Goal: Contribute content: Add original content to the website for others to see

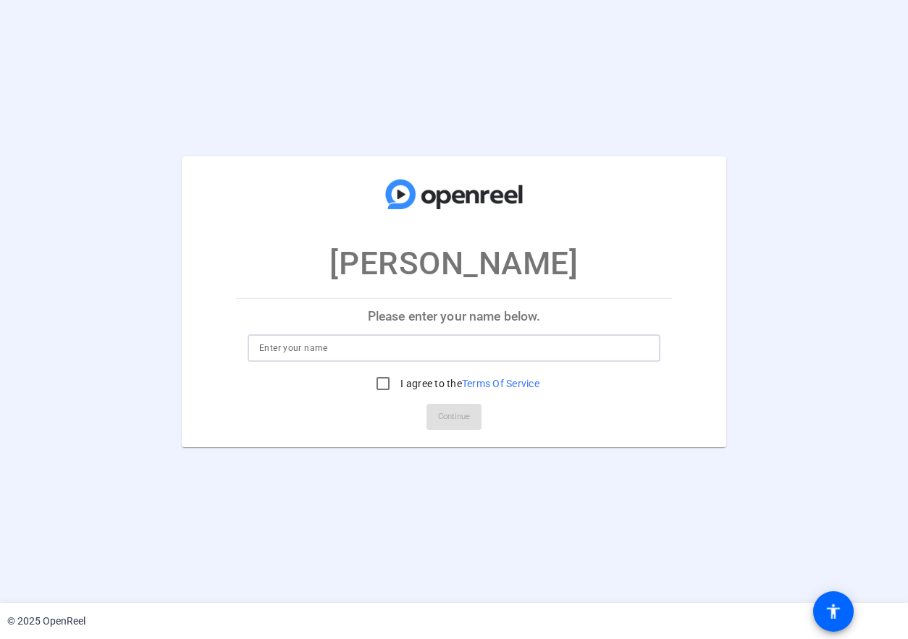
click at [311, 349] on input at bounding box center [453, 347] width 389 height 17
click at [357, 342] on input "[PERSON_NAME]" at bounding box center [453, 347] width 389 height 17
type input "[PERSON_NAME]"
click at [384, 387] on input "I agree to the Terms Of Service" at bounding box center [382, 383] width 29 height 29
checkbox input "true"
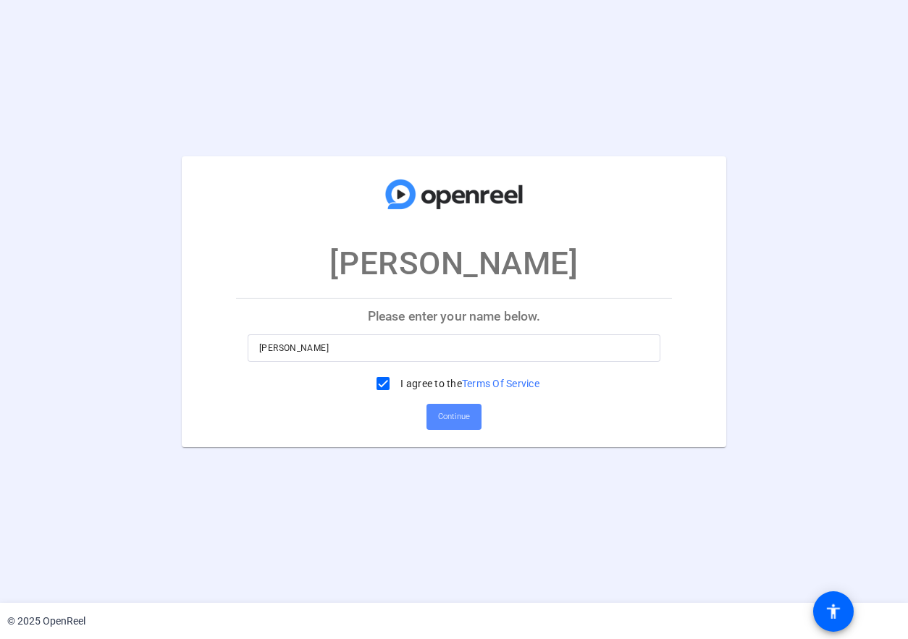
click at [447, 409] on span "Continue" at bounding box center [454, 417] width 32 height 22
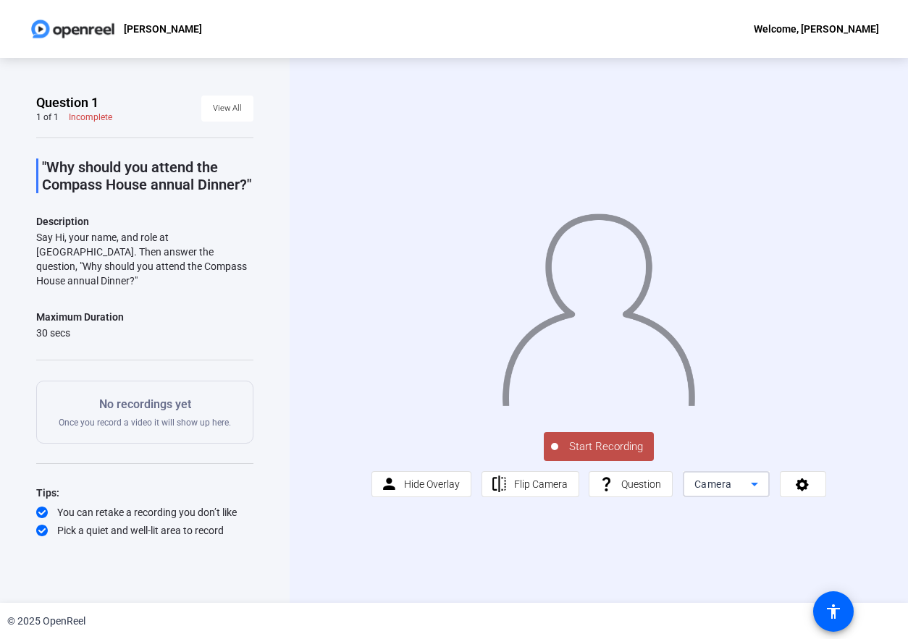
click at [726, 482] on span "Camera" at bounding box center [713, 484] width 38 height 12
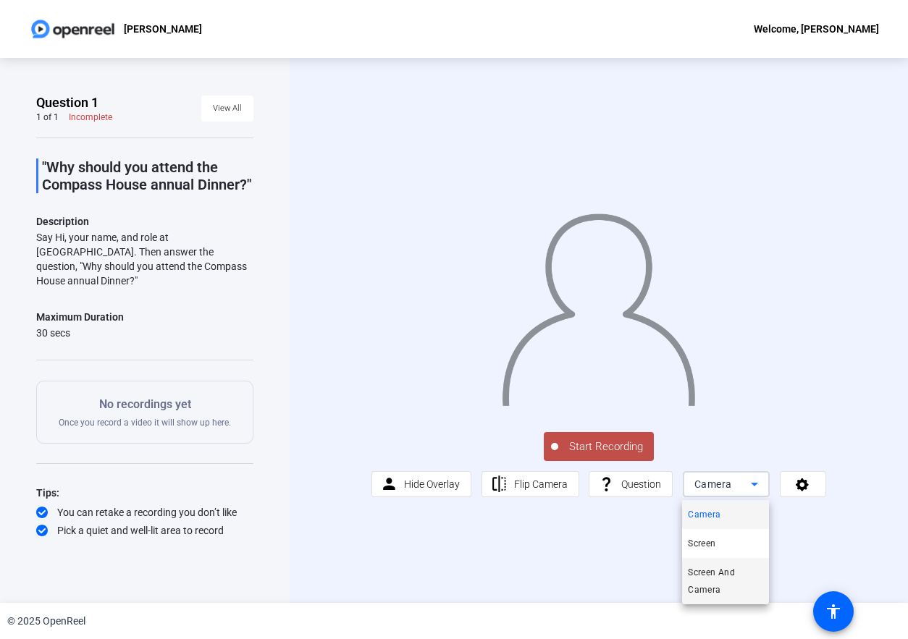
click at [711, 585] on span "Screen And Camera" at bounding box center [725, 581] width 75 height 35
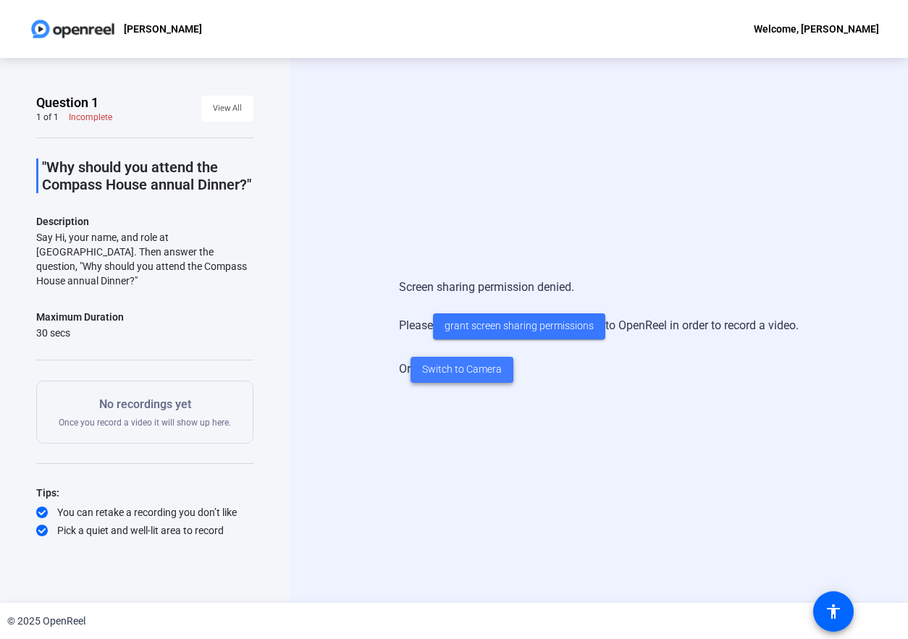
click at [472, 366] on span "Switch to Camera" at bounding box center [462, 369] width 80 height 15
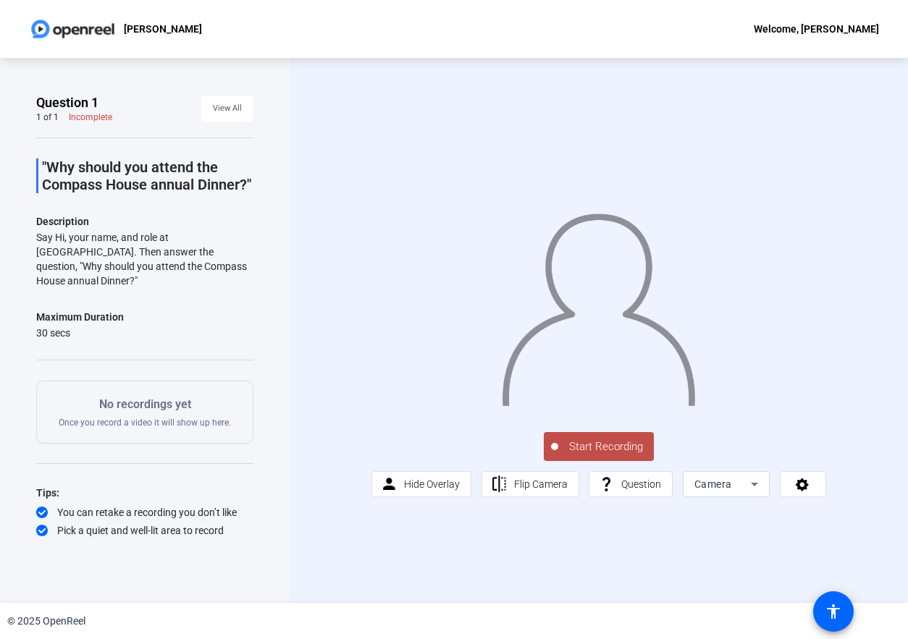
click at [425, 312] on div at bounding box center [598, 292] width 454 height 256
drag, startPoint x: 245, startPoint y: 219, endPoint x: 261, endPoint y: 284, distance: 67.2
click at [261, 284] on div "Question 1 1 of 1 Incomplete View All "Why should you attend the Compass House …" at bounding box center [145, 330] width 290 height 545
click at [285, 285] on div "Question 1 1 of 1 Incomplete View All "Why should you attend the Compass House …" at bounding box center [145, 330] width 290 height 545
click at [797, 492] on icon at bounding box center [802, 484] width 17 height 14
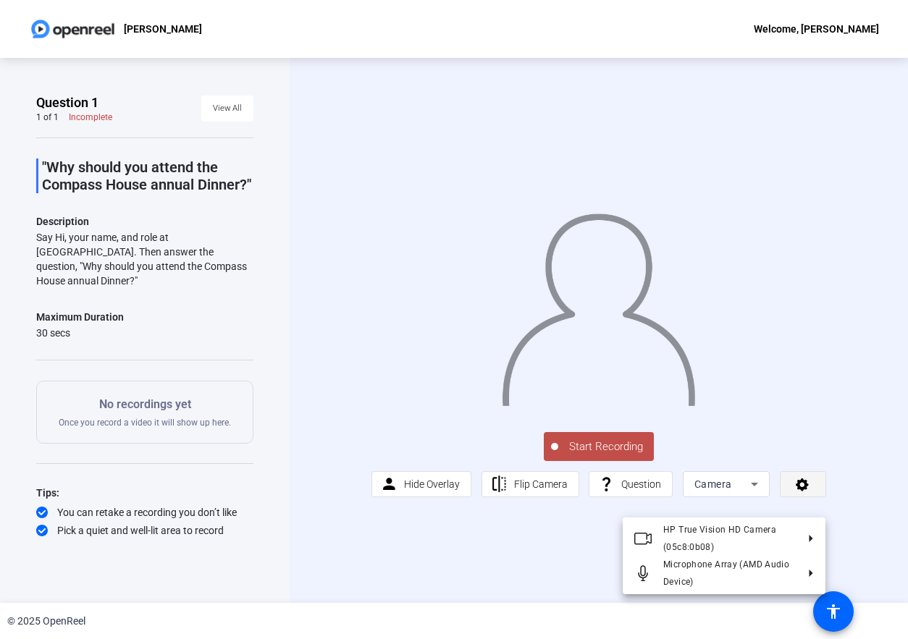
click at [797, 503] on div at bounding box center [454, 319] width 908 height 639
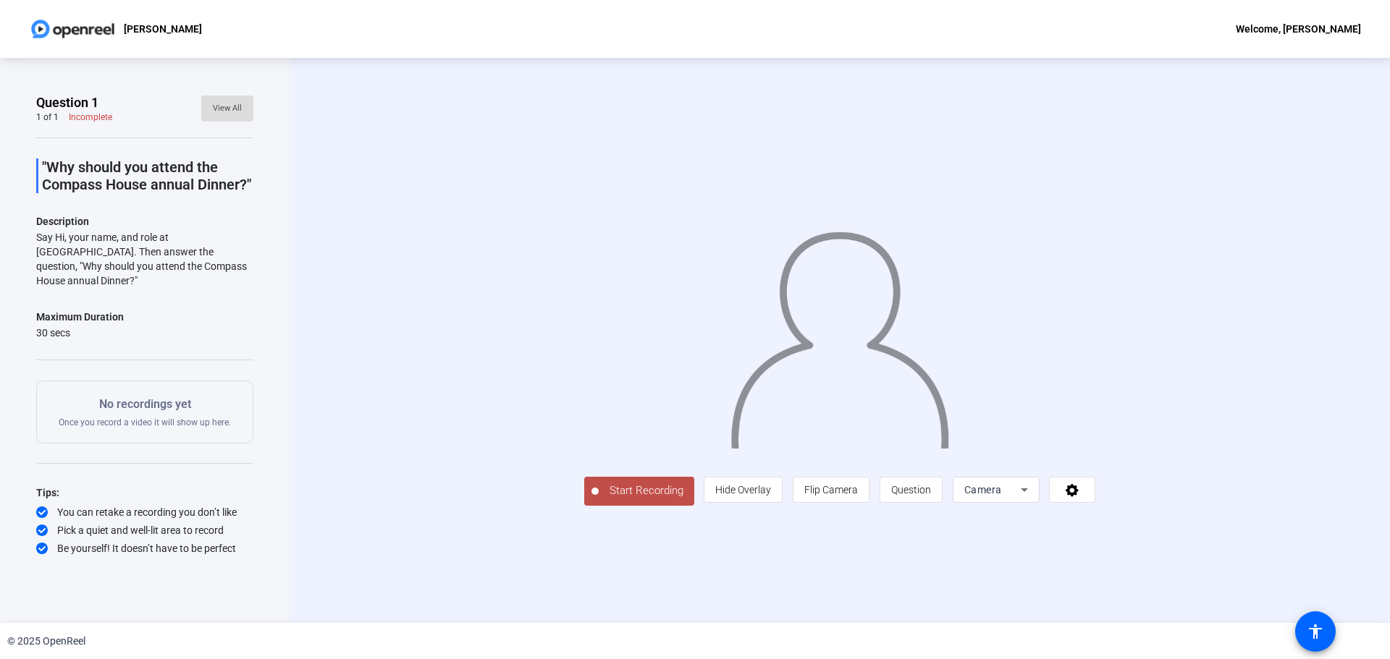
click at [230, 107] on span "View All" at bounding box center [227, 109] width 29 height 22
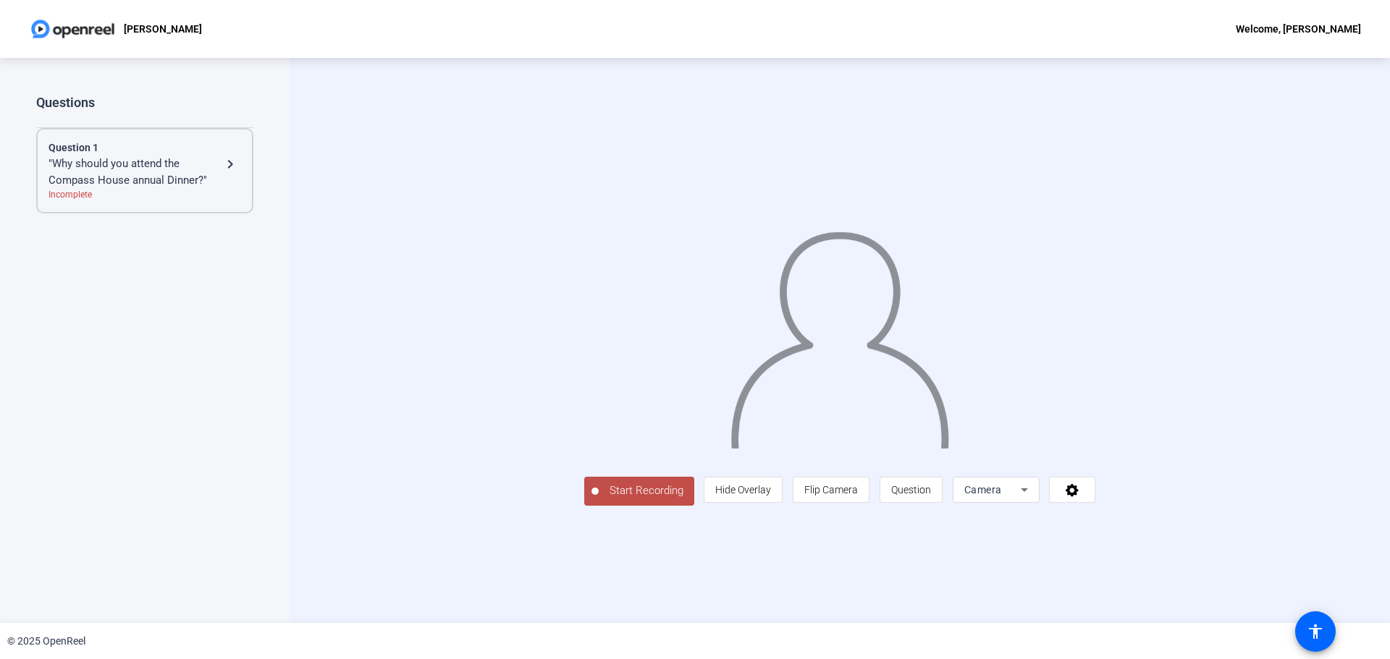
click at [227, 153] on div "Question 1" at bounding box center [144, 147] width 193 height 15
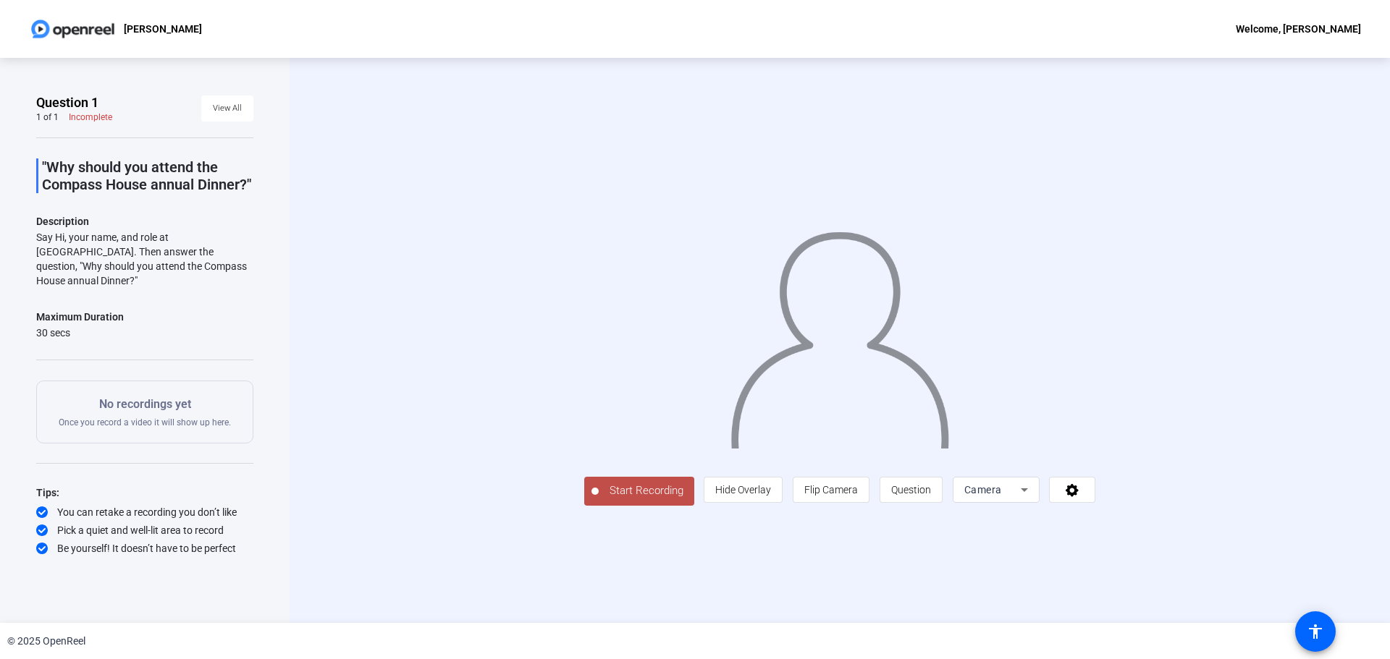
click at [329, 244] on div "Start Recording person Hide Overlay flip Flip Camera question_mark Question Cam…" at bounding box center [840, 340] width 1100 height 565
click at [193, 410] on div "No recordings yet Once you record a video it will show up here." at bounding box center [145, 412] width 172 height 33
click at [882, 343] on img at bounding box center [840, 334] width 222 height 230
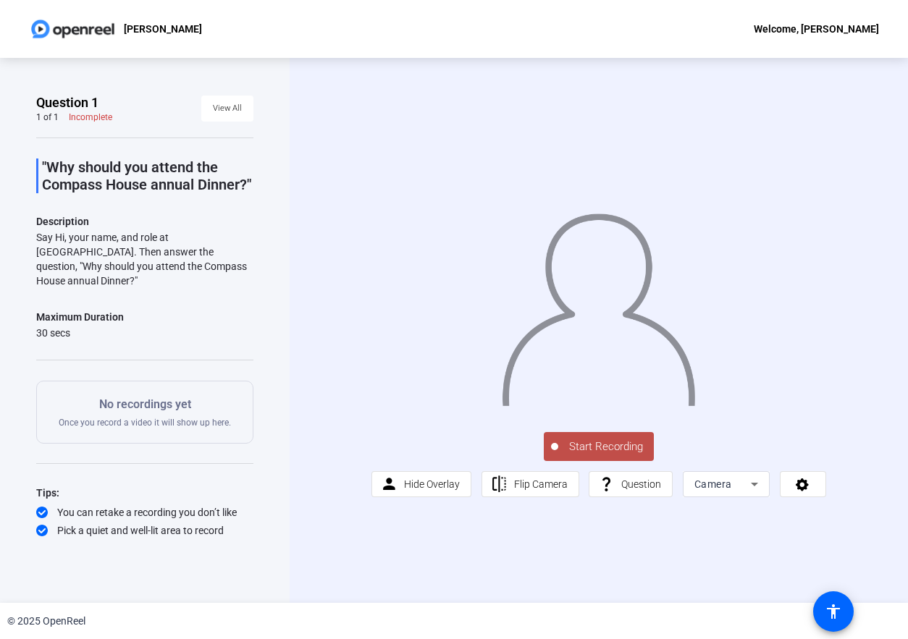
click at [639, 90] on div "Start Recording person Hide Overlay flip Flip Camera question_mark Question Cam…" at bounding box center [599, 330] width 618 height 545
click at [809, 502] on span at bounding box center [802, 484] width 45 height 35
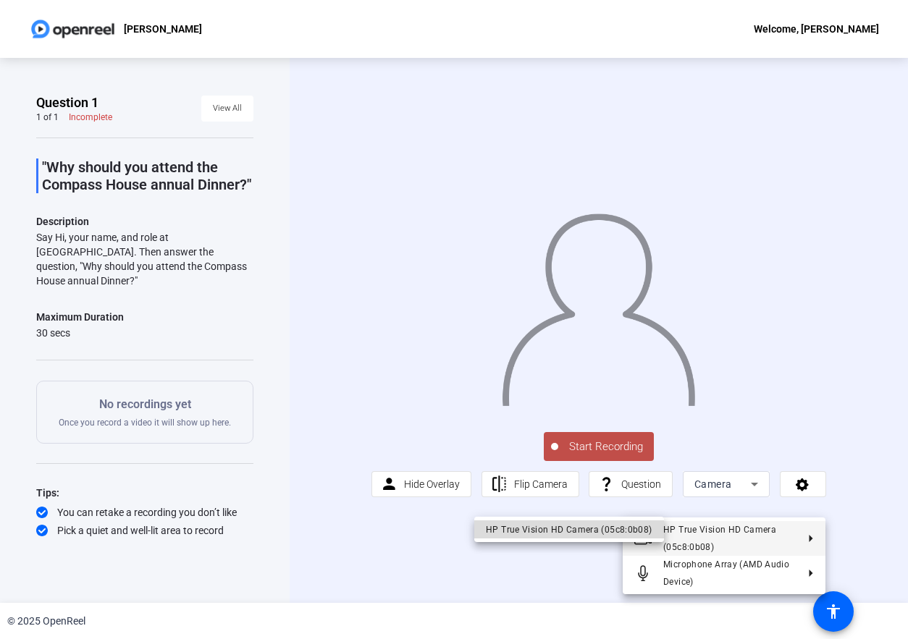
click at [628, 527] on div "HP True Vision HD Camera (05c8:0b08)" at bounding box center [569, 528] width 166 height 17
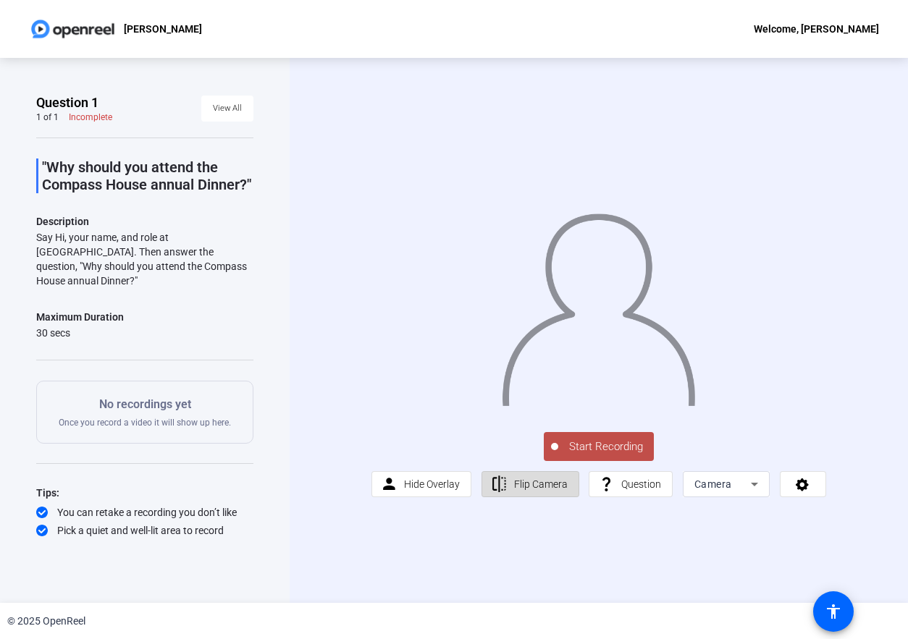
click at [529, 490] on span "Flip Camera" at bounding box center [541, 484] width 54 height 12
click at [429, 490] on span "Hide Overlay" at bounding box center [432, 484] width 56 height 12
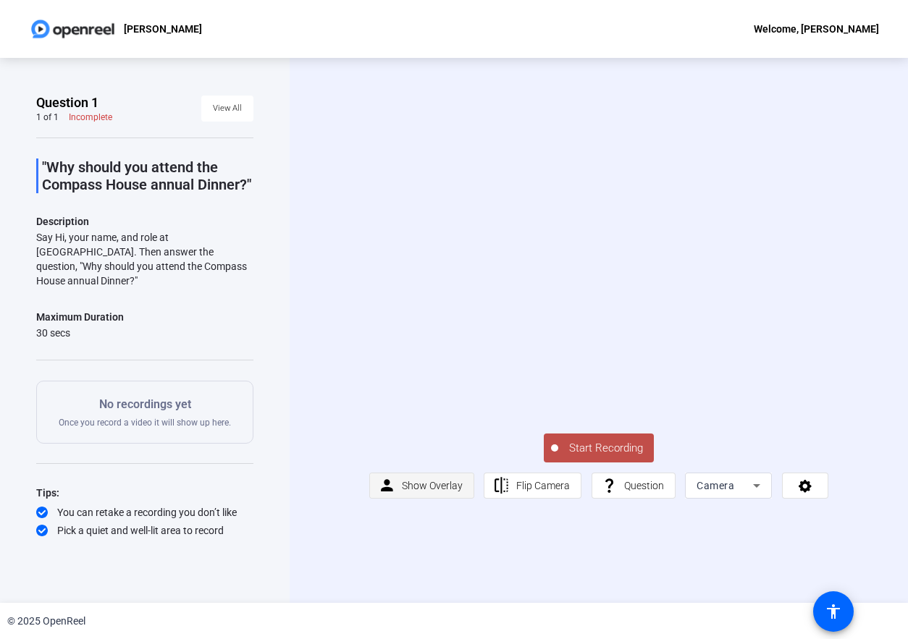
click at [429, 492] on span "Show Overlay" at bounding box center [432, 486] width 61 height 12
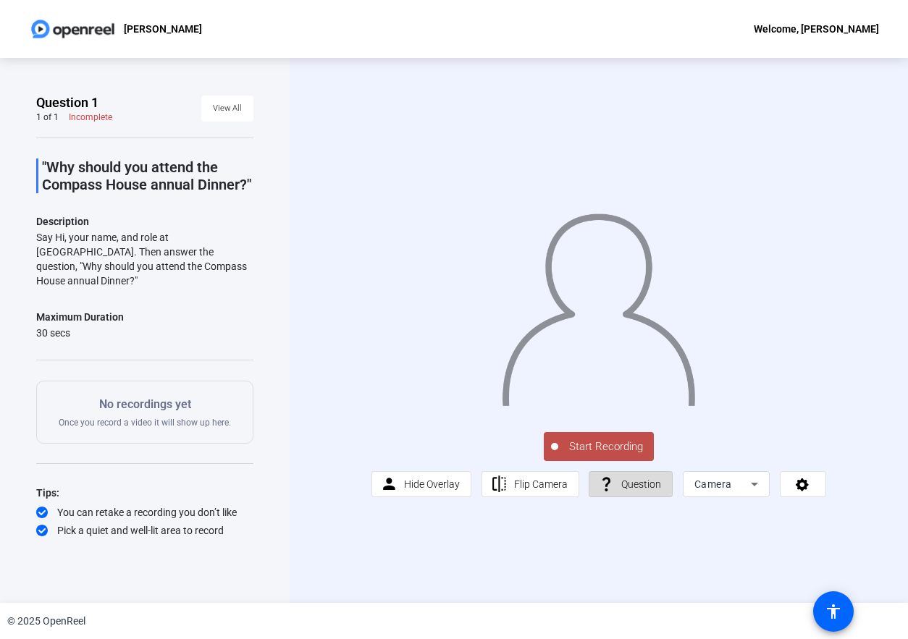
click at [617, 502] on span at bounding box center [630, 484] width 83 height 35
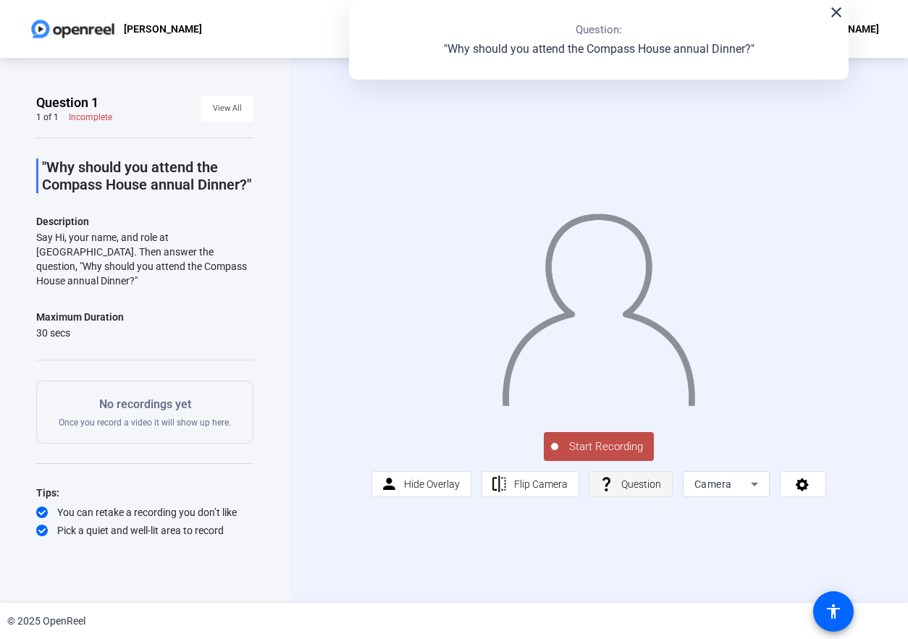
click at [617, 502] on span at bounding box center [630, 484] width 83 height 35
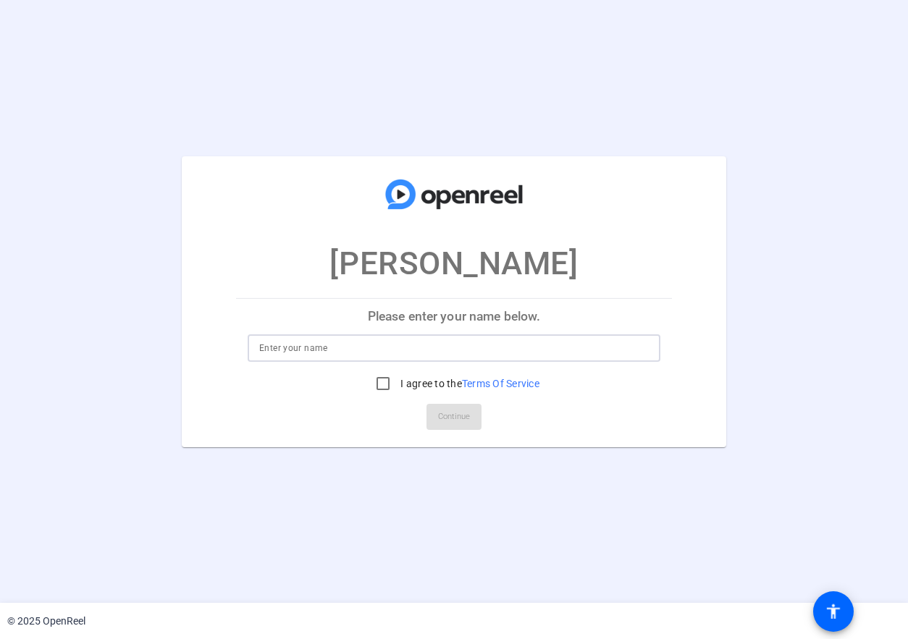
click at [460, 353] on input at bounding box center [453, 347] width 389 height 17
type input "[PERSON_NAME]"
click at [379, 382] on input "I agree to the Terms Of Service" at bounding box center [382, 383] width 29 height 29
checkbox input "true"
click at [461, 412] on span "Continue" at bounding box center [454, 417] width 32 height 22
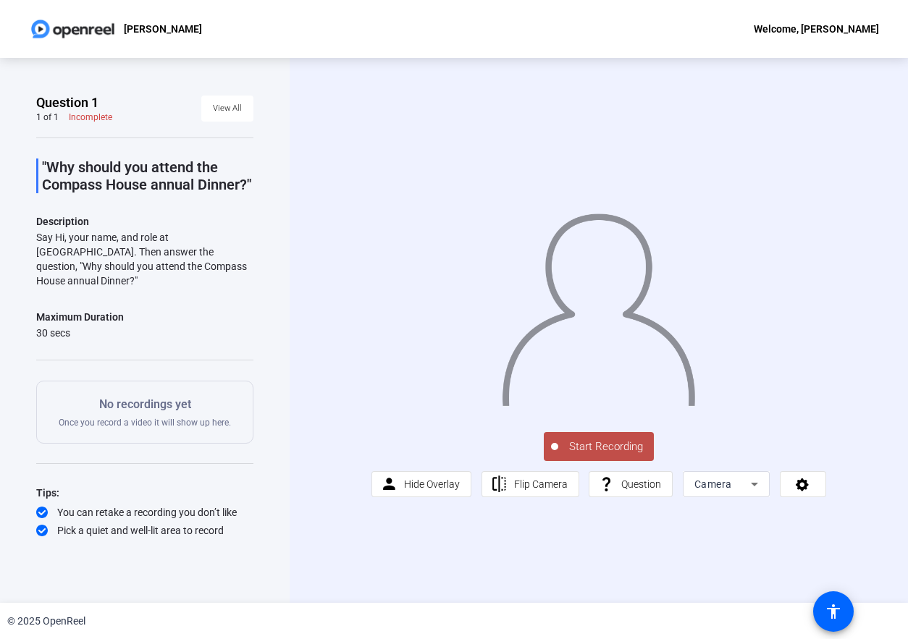
click at [671, 69] on div "Start Recording person Hide Overlay flip Flip Camera question_mark Question Cam…" at bounding box center [599, 330] width 618 height 545
click at [597, 455] on span "Start Recording" at bounding box center [606, 447] width 96 height 17
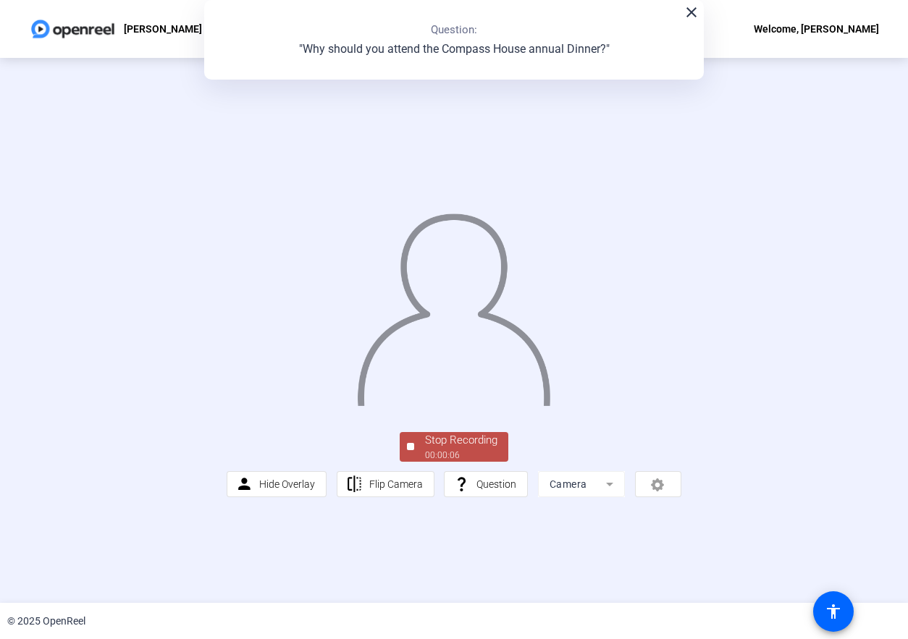
click at [688, 11] on mat-icon "close" at bounding box center [691, 12] width 17 height 17
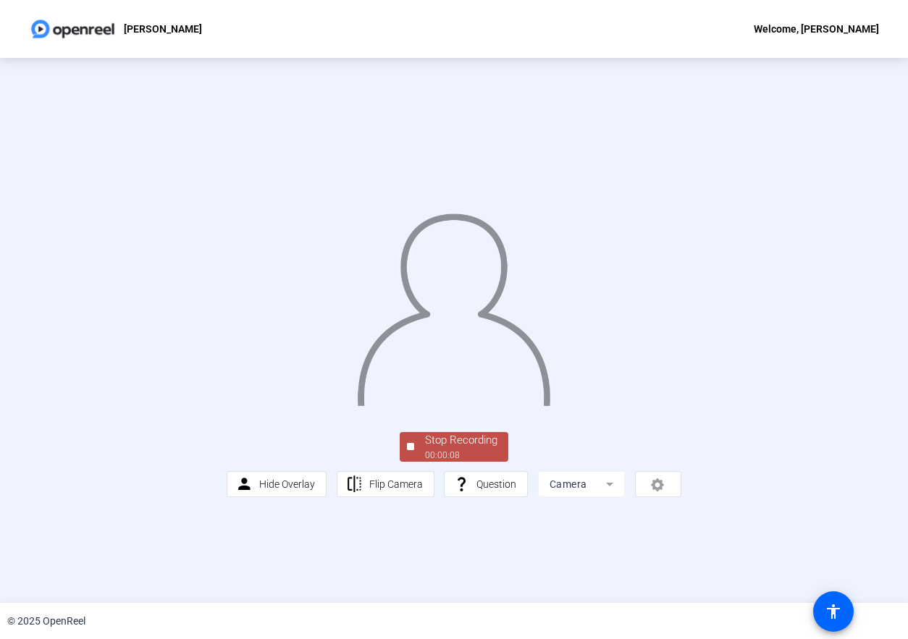
click at [449, 462] on div "00:00:08" at bounding box center [461, 455] width 72 height 13
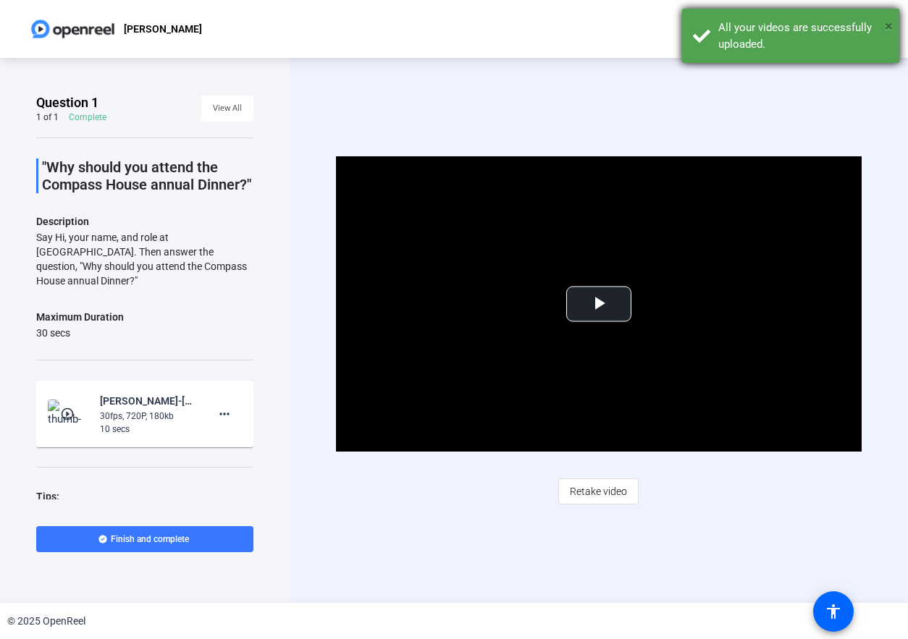
drag, startPoint x: 476, startPoint y: 462, endPoint x: 889, endPoint y: 33, distance: 595.4
click at [889, 33] on body "Accessibility Screen-Reader Guide, Feedback, and Issue Reporting | New window K…" at bounding box center [454, 319] width 908 height 639
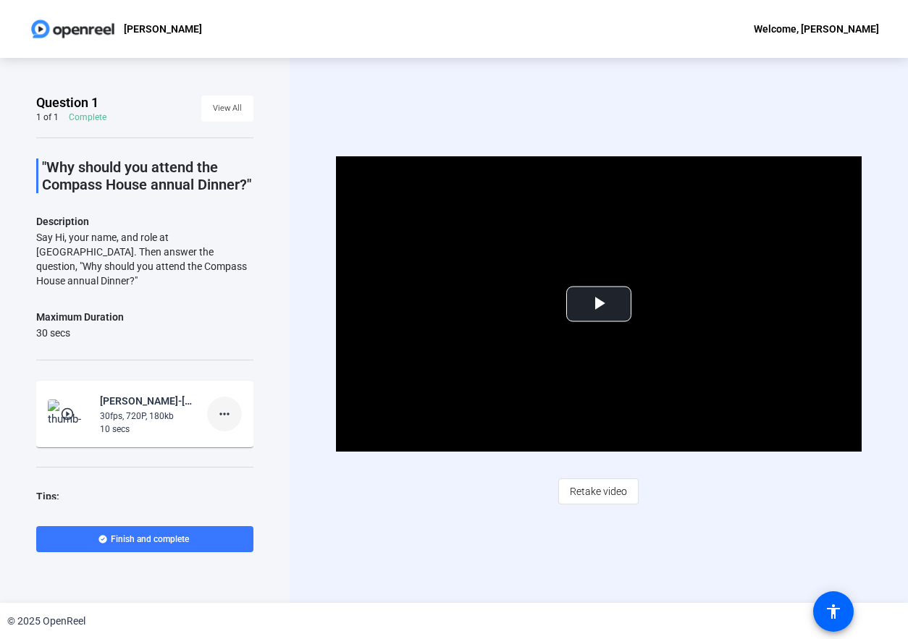
click at [217, 423] on mat-icon "more_horiz" at bounding box center [224, 413] width 17 height 17
click at [223, 457] on span "Delete clip" at bounding box center [240, 460] width 58 height 17
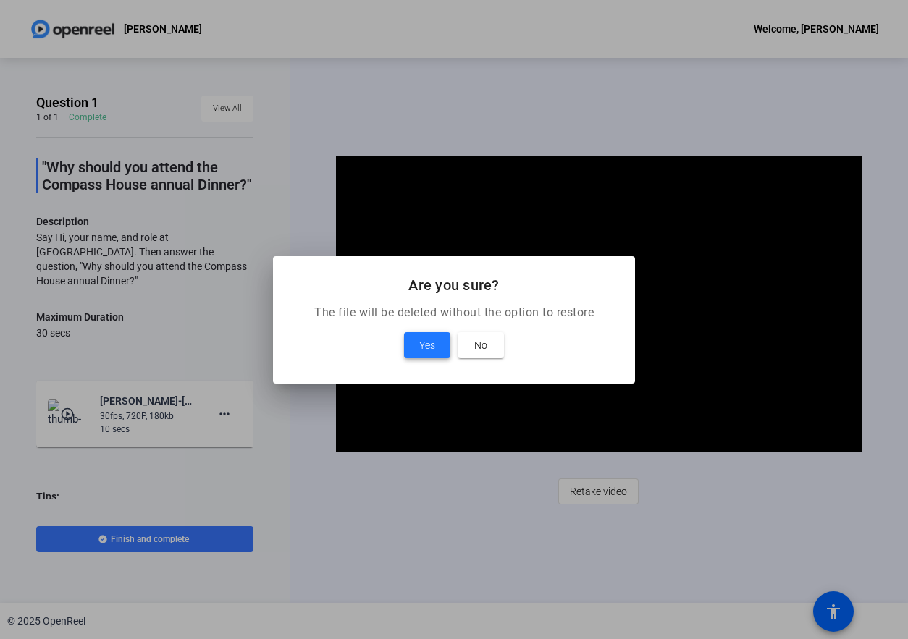
click at [422, 354] on span at bounding box center [427, 345] width 46 height 35
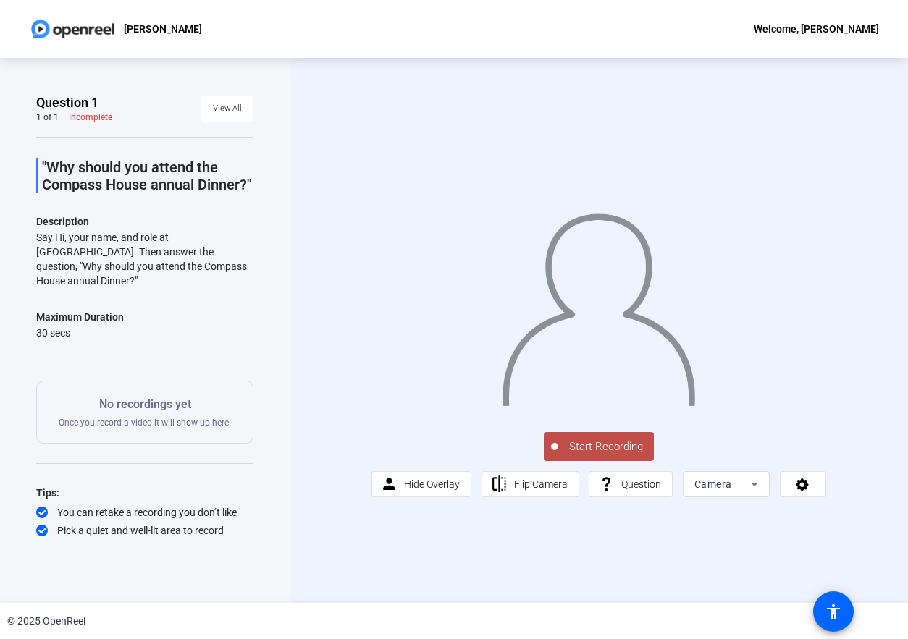
click at [104, 37] on img at bounding box center [73, 28] width 88 height 29
click at [147, 35] on p "[PERSON_NAME]" at bounding box center [163, 28] width 78 height 17
click at [147, 27] on p "[PERSON_NAME]" at bounding box center [163, 28] width 78 height 17
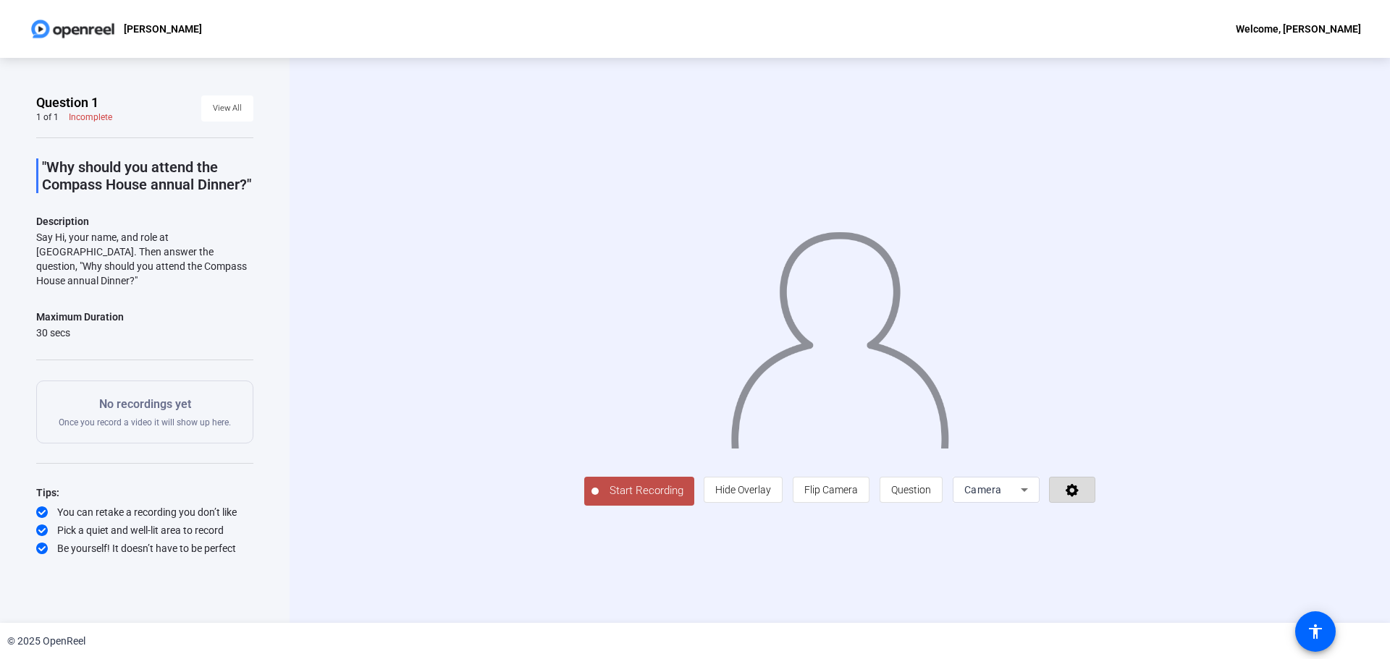
click at [907, 497] on icon at bounding box center [1072, 490] width 17 height 14
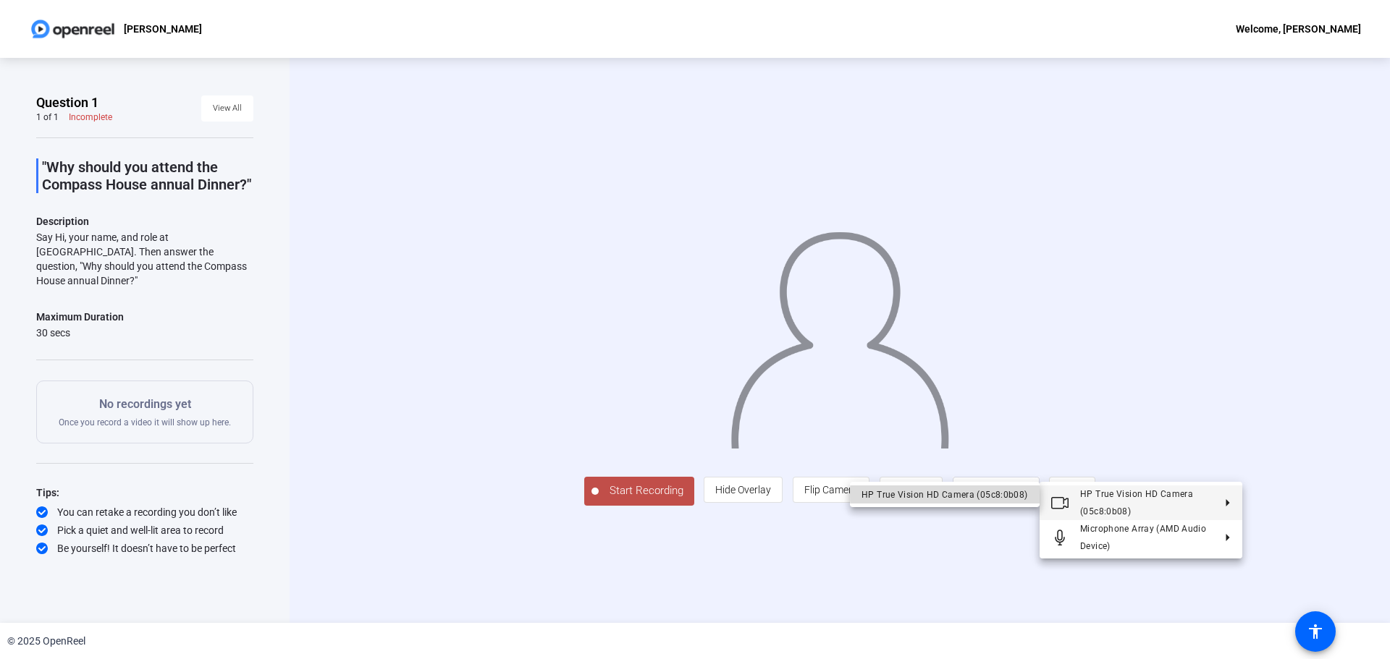
click at [907, 495] on div "HP True Vision HD Camera (05c8:0b08)" at bounding box center [944, 494] width 166 height 17
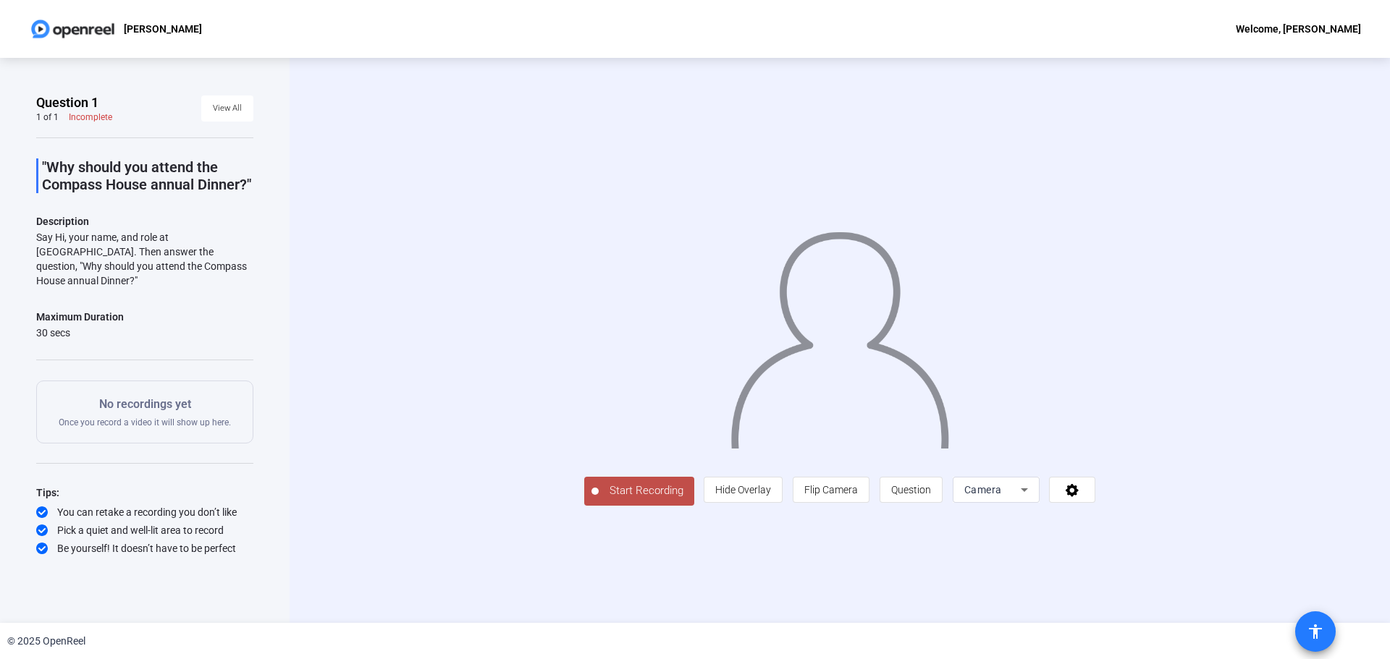
click at [907, 619] on span at bounding box center [1315, 632] width 35 height 35
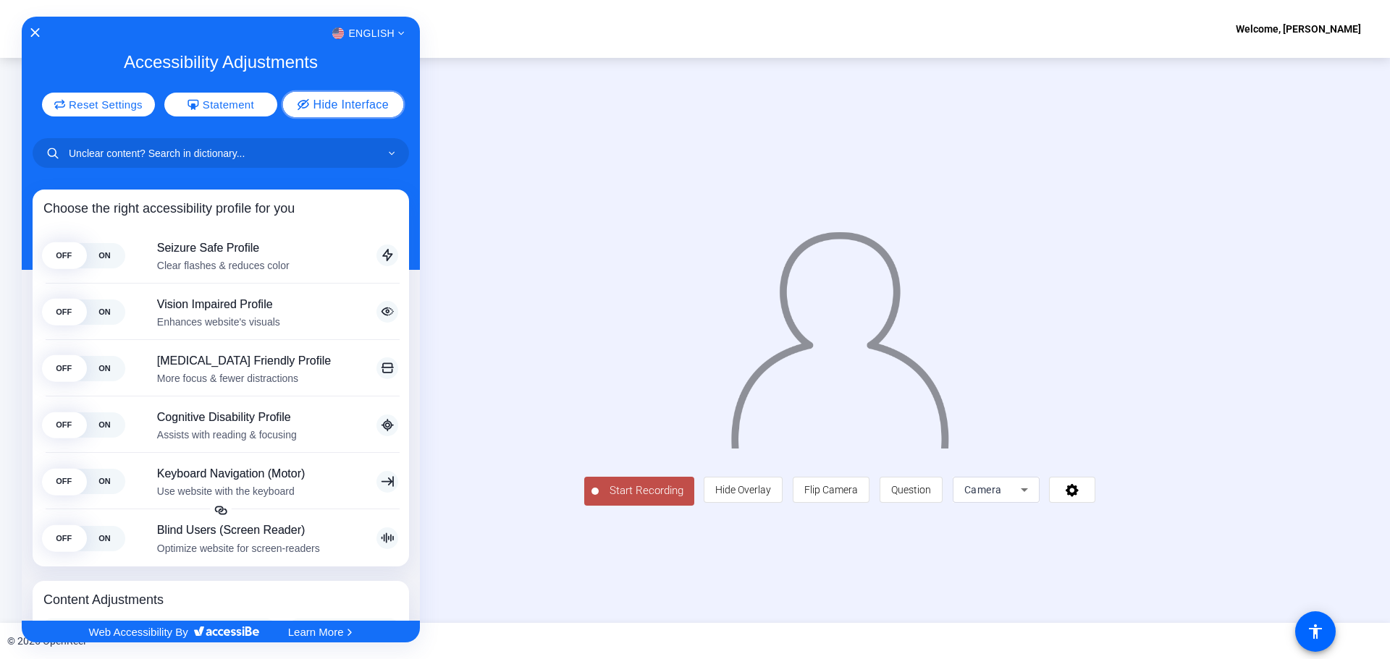
click at [321, 110] on span "Hide Interface" at bounding box center [350, 104] width 75 height 12
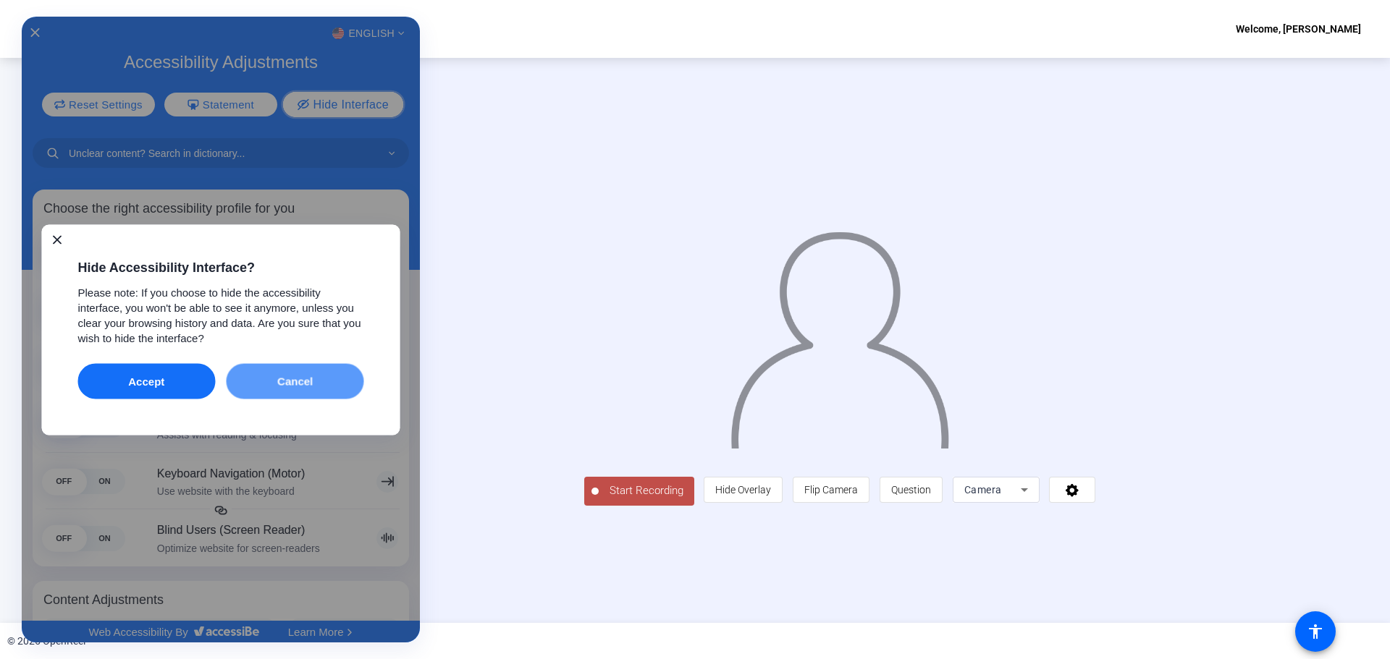
click at [308, 376] on button "Cancel" at bounding box center [296, 380] width 138 height 35
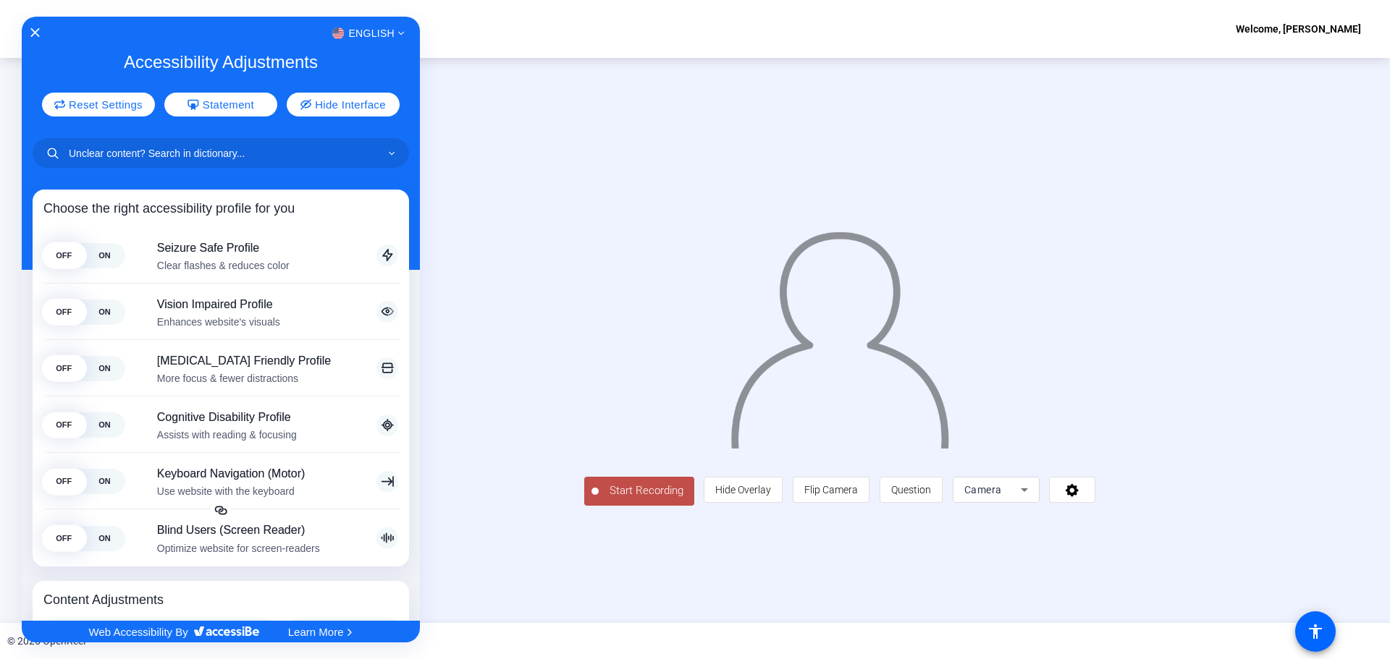
drag, startPoint x: 274, startPoint y: 574, endPoint x: 261, endPoint y: 460, distance: 115.0
click at [35, 30] on icon "Close Accessibility Interface" at bounding box center [35, 33] width 10 height 10
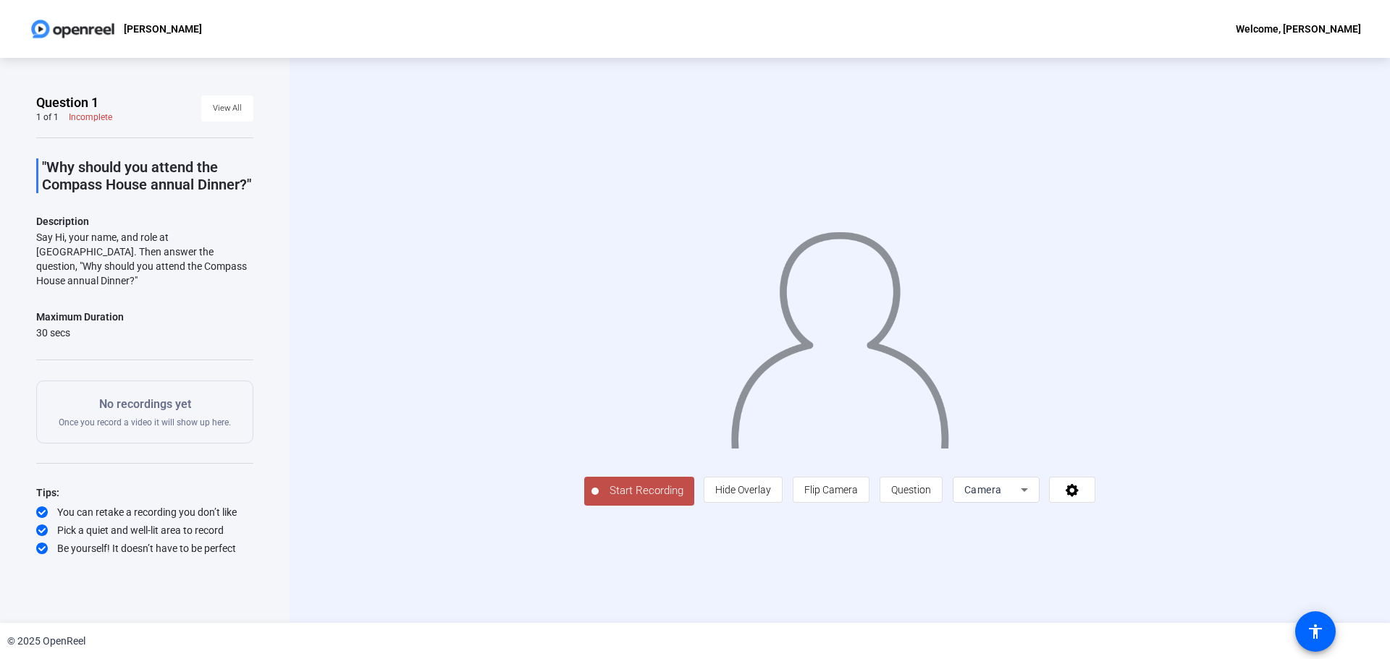
click at [68, 37] on img at bounding box center [73, 28] width 88 height 29
click at [37, 25] on img at bounding box center [73, 28] width 88 height 29
click at [165, 33] on p "[PERSON_NAME]" at bounding box center [163, 28] width 78 height 17
click at [907, 175] on div "Start Recording person Hide Overlay flip Flip Camera question_mark Question Cam…" at bounding box center [839, 340] width 935 height 330
click at [907, 33] on div "Welcome, [PERSON_NAME]" at bounding box center [1298, 28] width 125 height 17
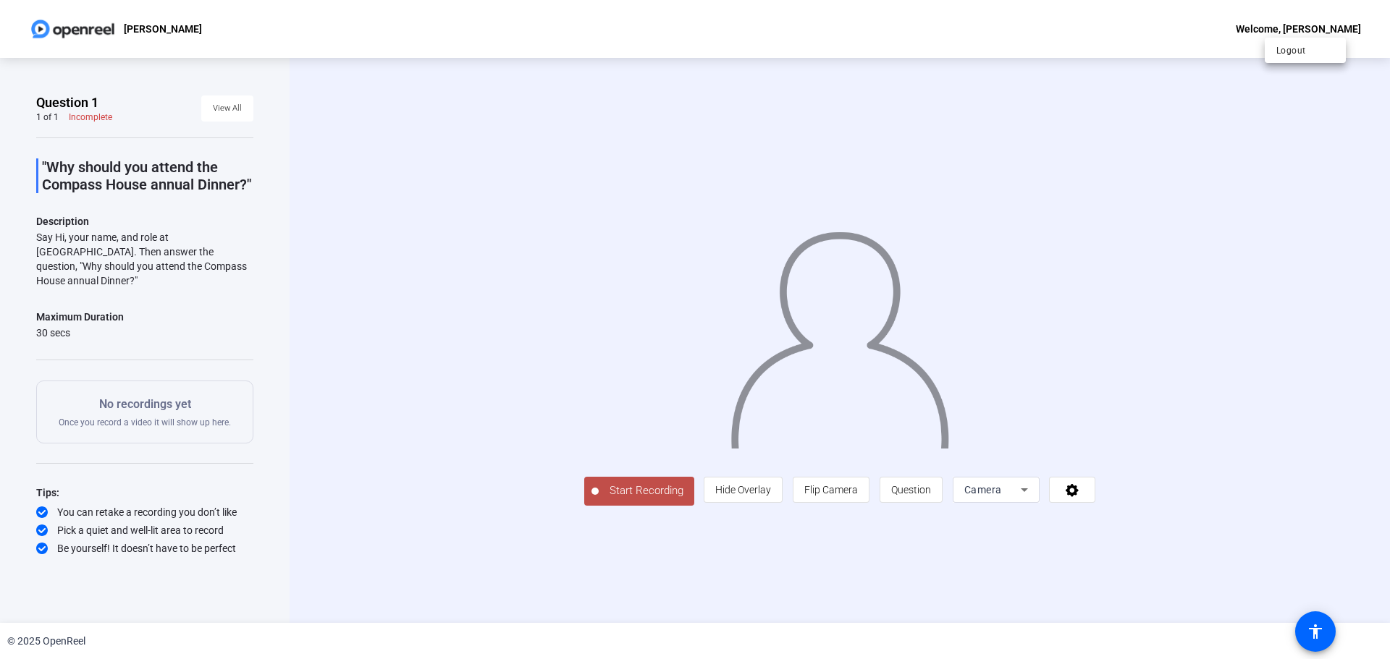
click at [907, 208] on div at bounding box center [695, 329] width 1390 height 659
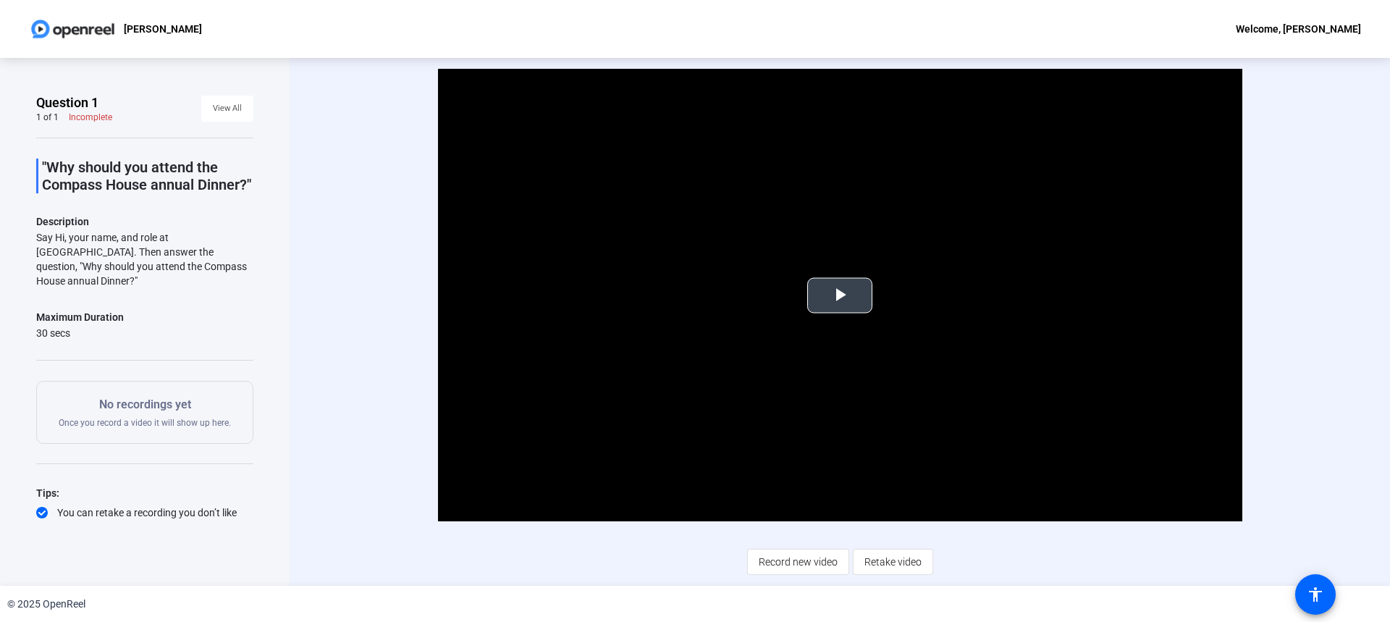
click at [840, 295] on span "Video Player" at bounding box center [840, 295] width 0 height 0
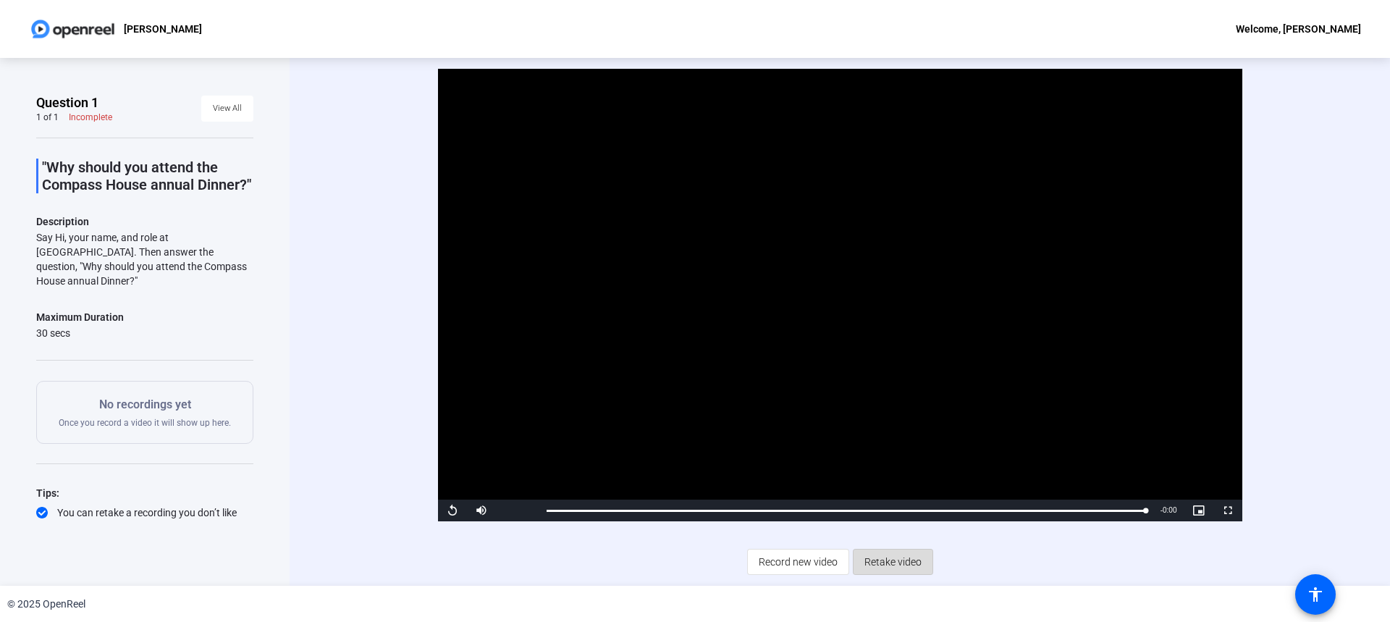
click at [907, 560] on span "Retake video" at bounding box center [892, 562] width 57 height 28
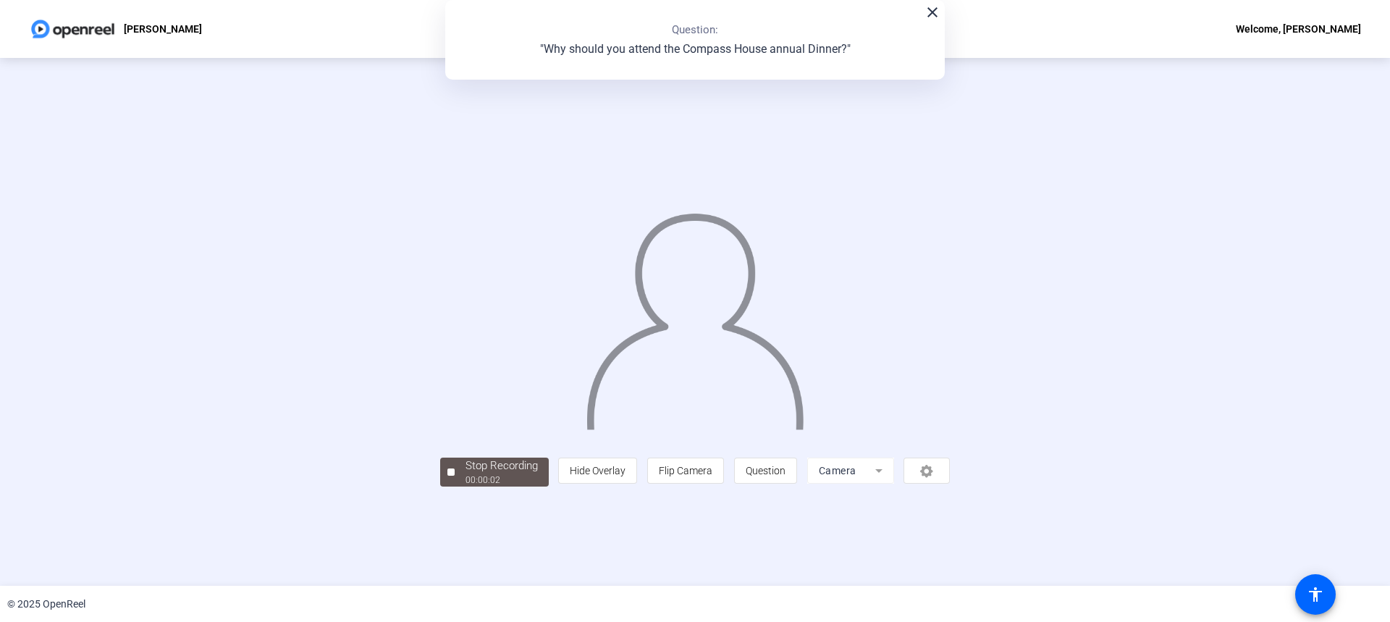
click at [933, 13] on mat-icon "close" at bounding box center [932, 12] width 17 height 17
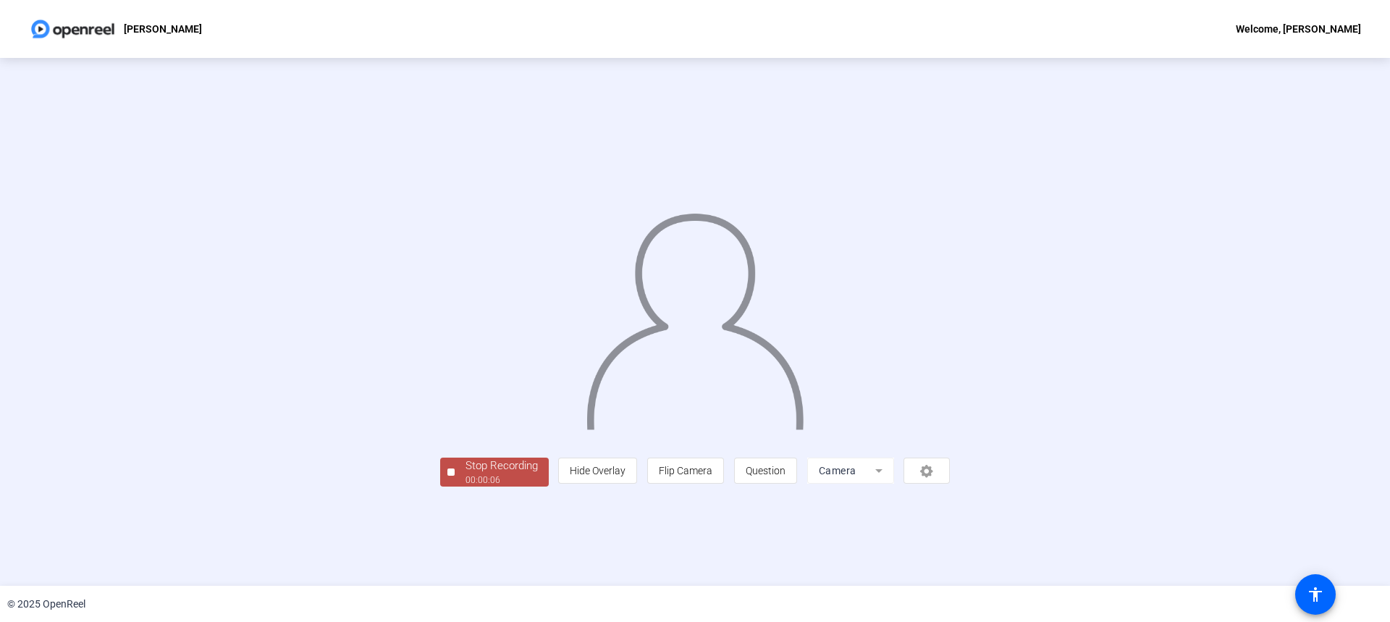
click at [455, 487] on span "Stop Recording 00:00:06" at bounding box center [502, 472] width 94 height 30
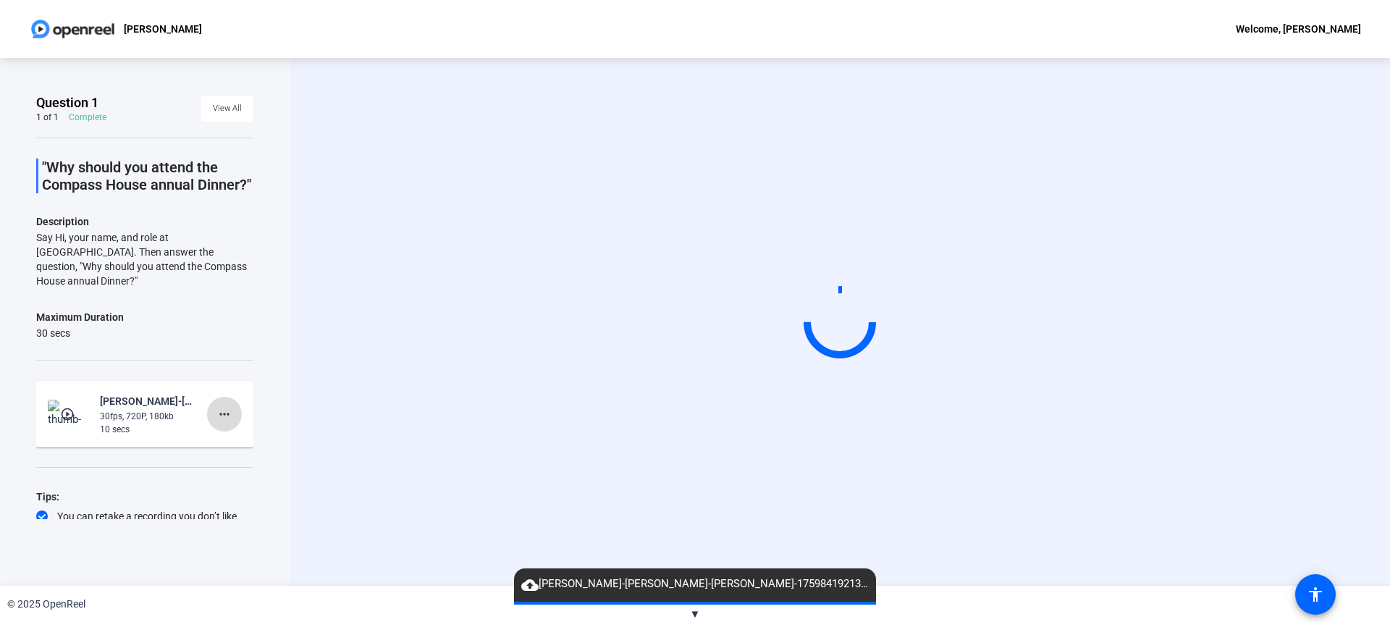
click at [216, 423] on mat-icon "more_horiz" at bounding box center [224, 413] width 17 height 17
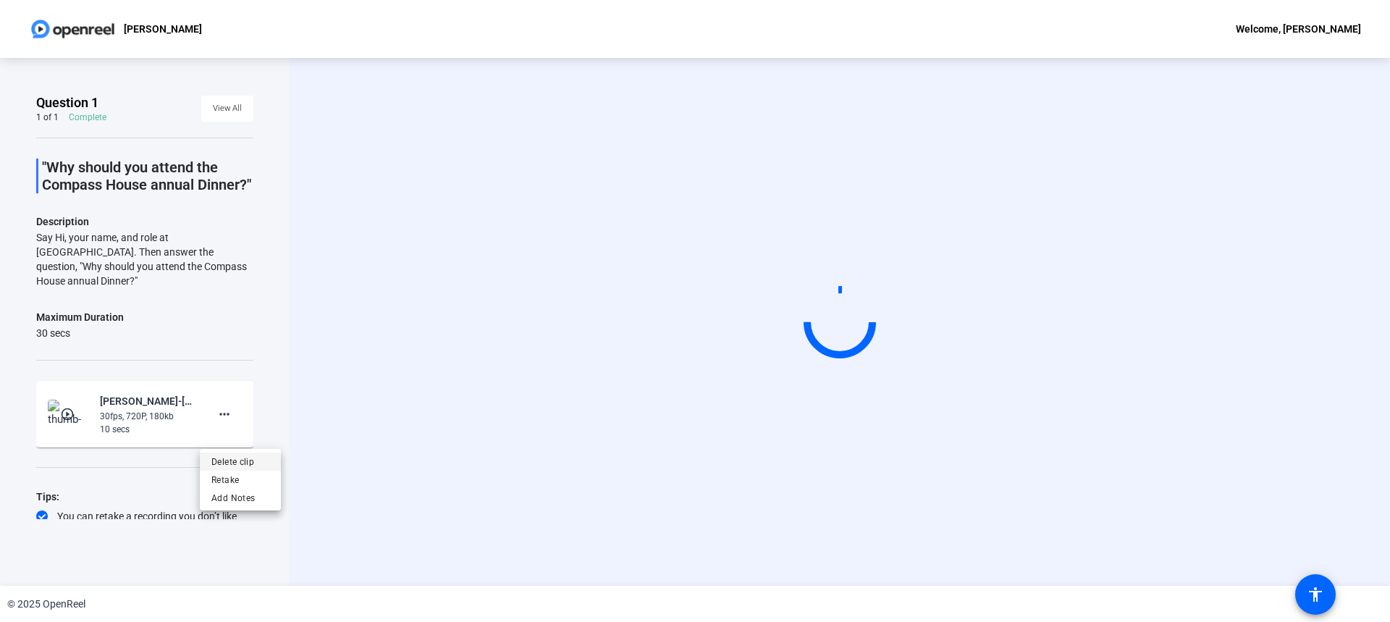
click at [235, 459] on span "Delete clip" at bounding box center [240, 460] width 58 height 17
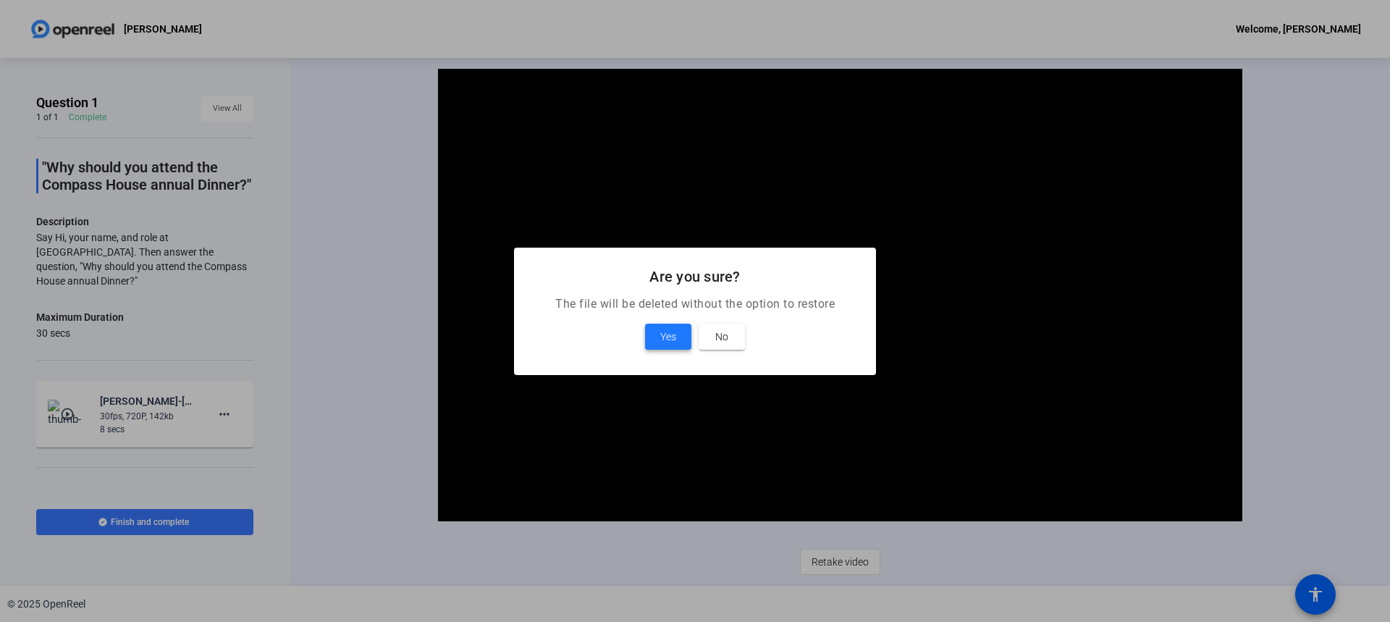
click at [670, 338] on span "Yes" at bounding box center [668, 336] width 16 height 17
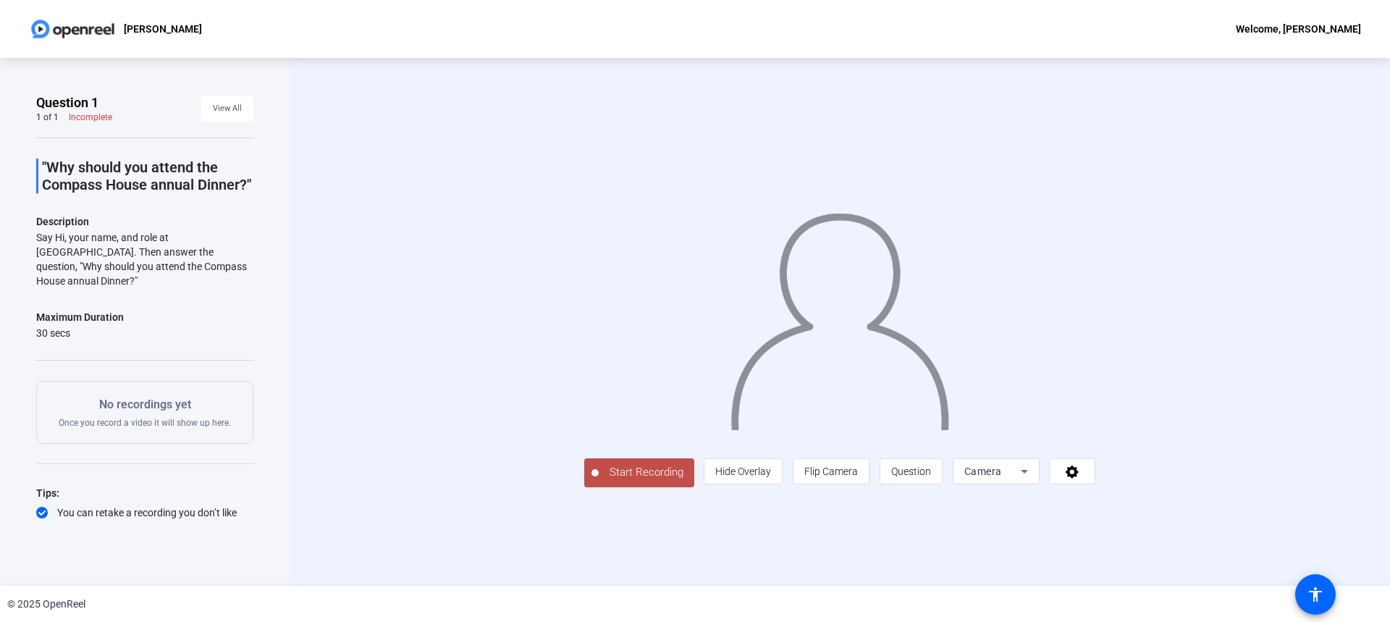
click at [321, 187] on div "Start Recording person Hide Overlay flip Flip Camera question_mark Question Cam…" at bounding box center [840, 322] width 1100 height 528
click at [1094, 489] on span at bounding box center [1072, 471] width 45 height 35
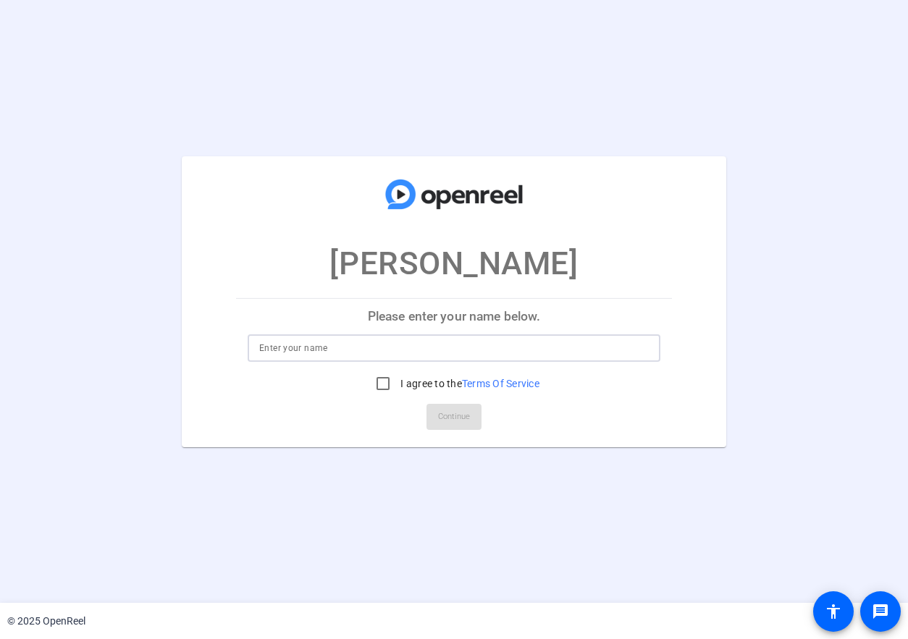
click at [355, 353] on input at bounding box center [453, 347] width 389 height 17
type input "[PERSON_NAME]"
click at [386, 386] on input "I agree to the Terms Of Service" at bounding box center [382, 383] width 29 height 29
checkbox input "true"
click at [447, 410] on span "Continue" at bounding box center [454, 417] width 32 height 22
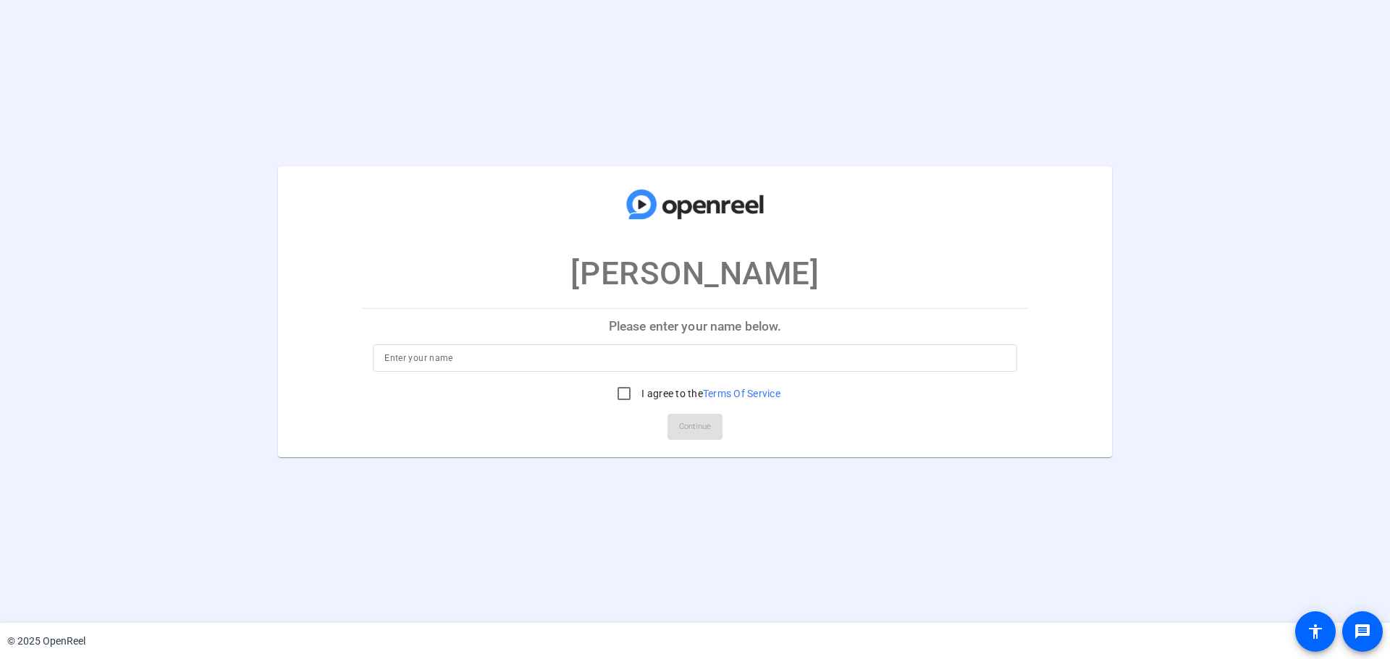
click at [436, 358] on input at bounding box center [694, 358] width 621 height 17
type input "[PERSON_NAME]"
click at [610, 397] on input "I agree to the Terms Of Service" at bounding box center [624, 393] width 29 height 29
checkbox input "true"
click at [691, 418] on span "Continue" at bounding box center [695, 427] width 32 height 22
